Goal: Task Accomplishment & Management: Manage account settings

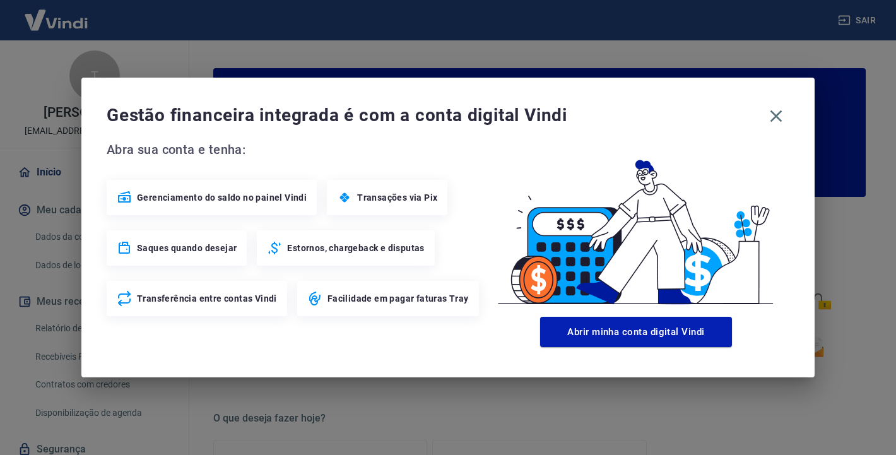
click at [426, 295] on span "Facilidade em pagar faturas Tray" at bounding box center [397, 298] width 141 height 13
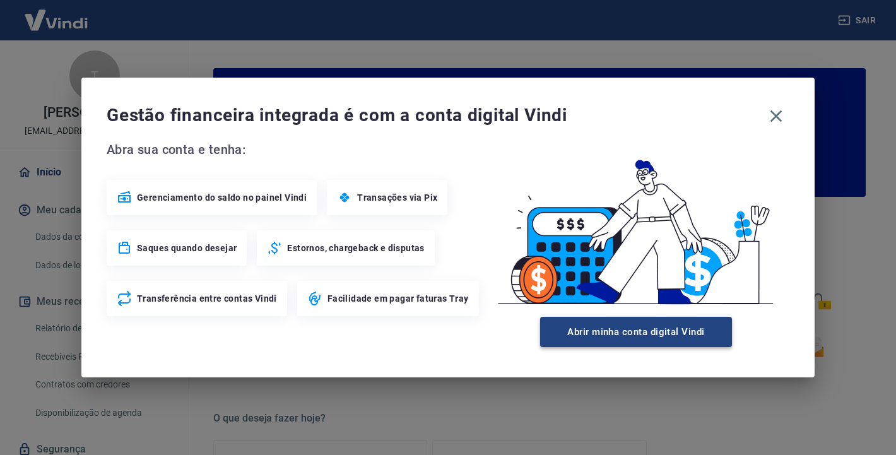
click at [590, 335] on button "Abrir minha conta digital Vindi" at bounding box center [636, 332] width 192 height 30
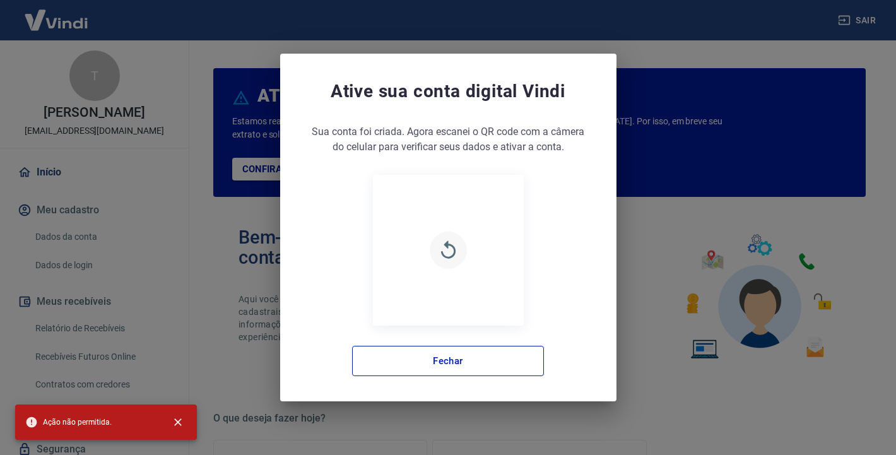
click at [449, 251] on icon "button" at bounding box center [448, 250] width 22 height 22
click at [416, 365] on button "Fechar" at bounding box center [448, 361] width 192 height 30
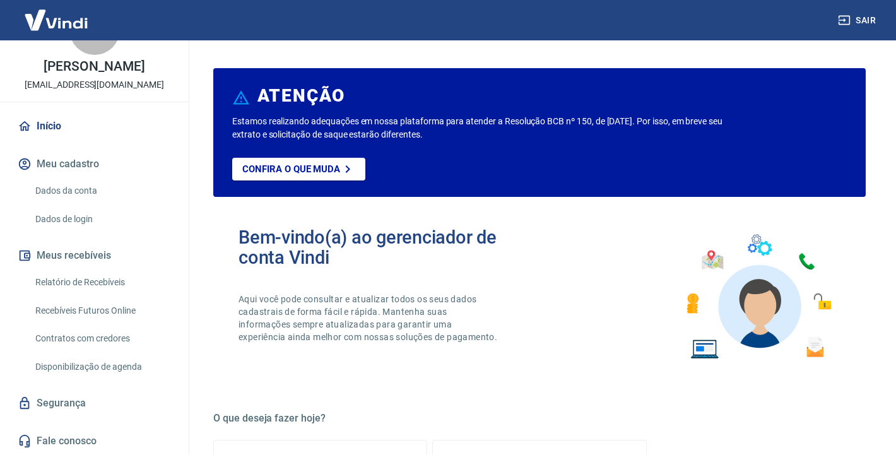
scroll to position [57, 0]
click at [114, 175] on button "Meu cadastro" at bounding box center [94, 164] width 158 height 28
click at [93, 201] on link "Dados da conta" at bounding box center [101, 191] width 143 height 26
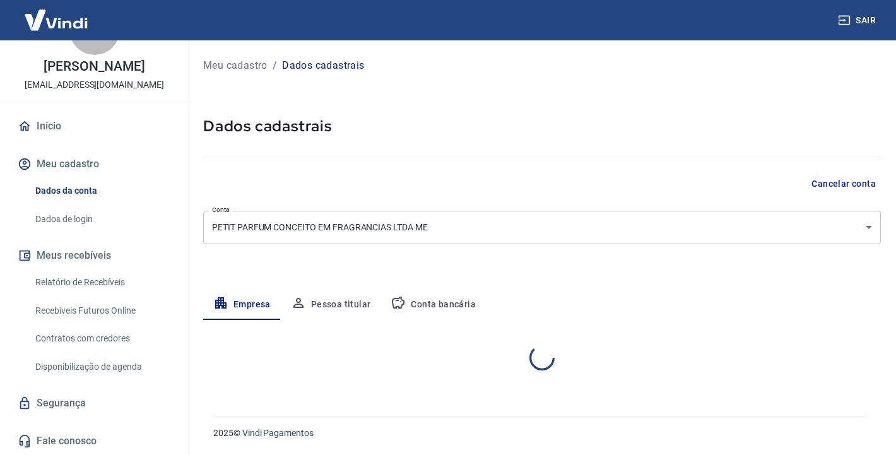
select select "RJ"
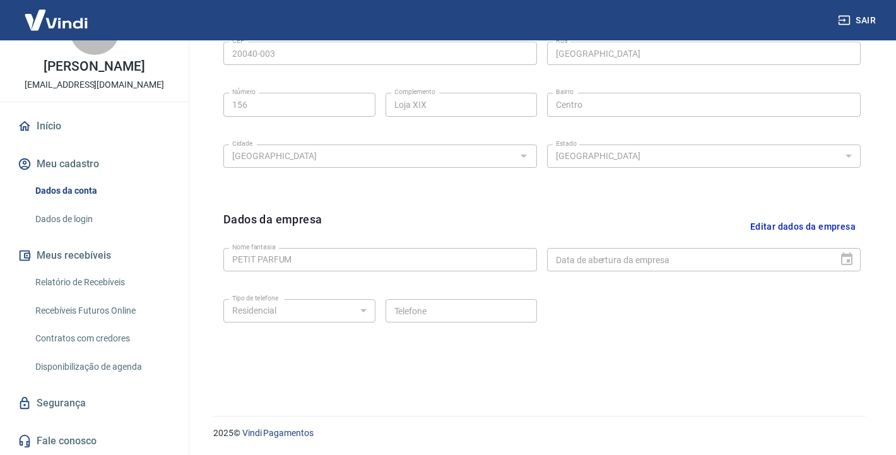
scroll to position [454, 0]
click at [97, 61] on p "[PERSON_NAME]" at bounding box center [94, 66] width 101 height 13
click at [47, 131] on link "Início" at bounding box center [94, 126] width 158 height 28
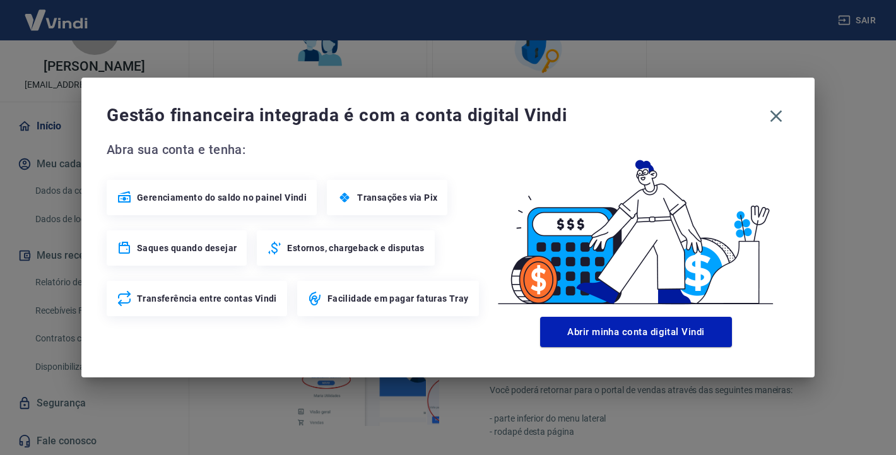
click at [360, 297] on span "Facilidade em pagar faturas Tray" at bounding box center [397, 298] width 141 height 13
click at [317, 301] on icon at bounding box center [314, 298] width 15 height 15
click at [310, 298] on icon at bounding box center [314, 298] width 11 height 14
click at [776, 119] on icon "button" at bounding box center [776, 116] width 20 height 20
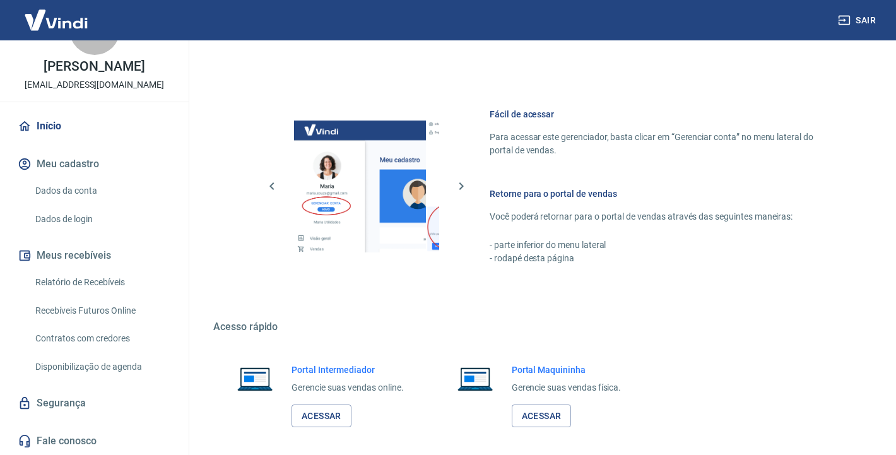
scroll to position [664, 0]
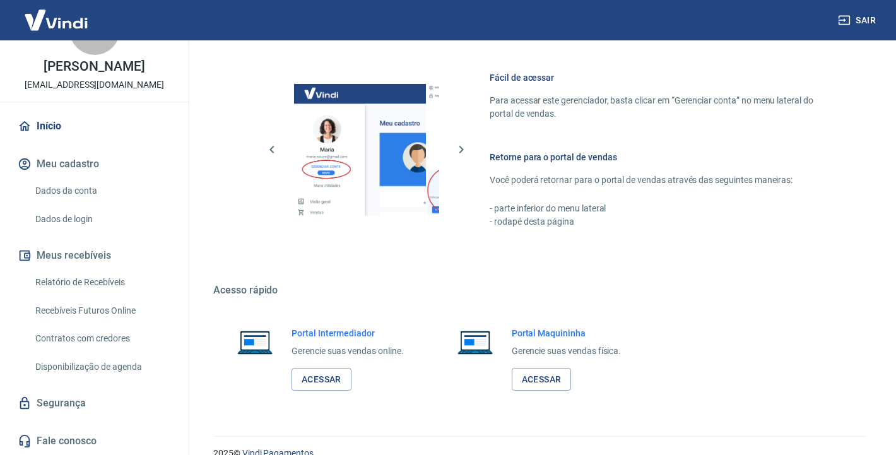
click at [106, 316] on link "Recebíveis Futuros Online" at bounding box center [101, 311] width 143 height 26
